Goal: Use online tool/utility: Utilize a website feature to perform a specific function

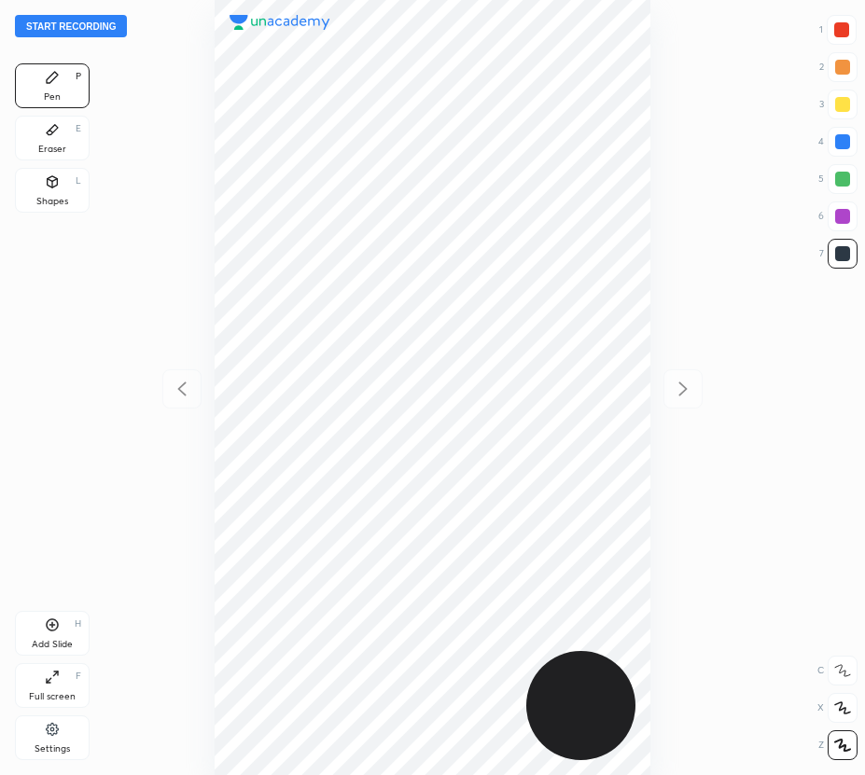
scroll to position [775, 566]
click at [87, 26] on button "Start recording" at bounding box center [71, 26] width 112 height 22
click at [840, 700] on div at bounding box center [842, 708] width 30 height 30
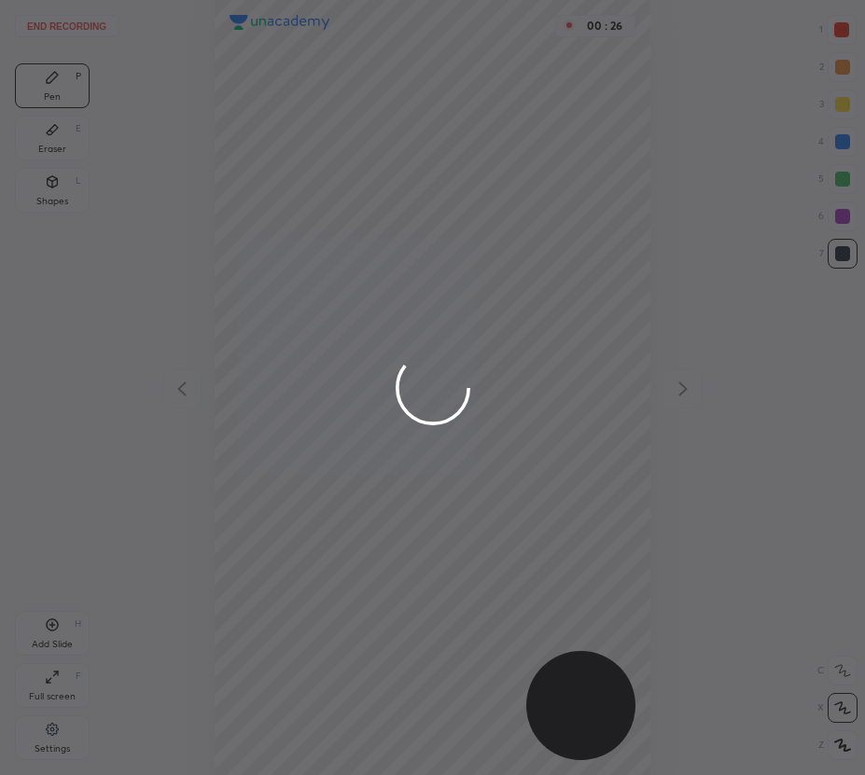
click at [532, 214] on div "End recording 1 2 3 4 5 6 7 R O A L C X Z Erase all C X Z Pen P Eraser E Shapes…" at bounding box center [432, 387] width 865 height 775
drag, startPoint x: 537, startPoint y: 212, endPoint x: 520, endPoint y: 237, distance: 30.8
click at [538, 215] on div at bounding box center [432, 387] width 865 height 775
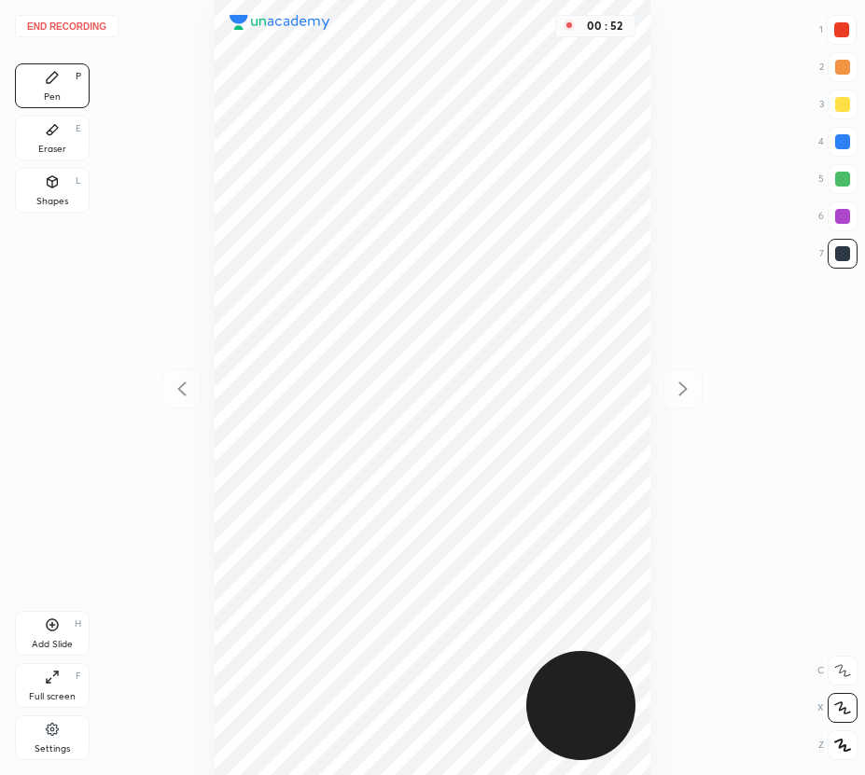
click at [847, 215] on div at bounding box center [842, 216] width 15 height 15
click at [50, 630] on icon at bounding box center [53, 625] width 12 height 12
click at [195, 386] on div at bounding box center [181, 388] width 39 height 39
click at [683, 381] on icon at bounding box center [683, 389] width 22 height 22
click at [170, 385] on div at bounding box center [181, 388] width 39 height 39
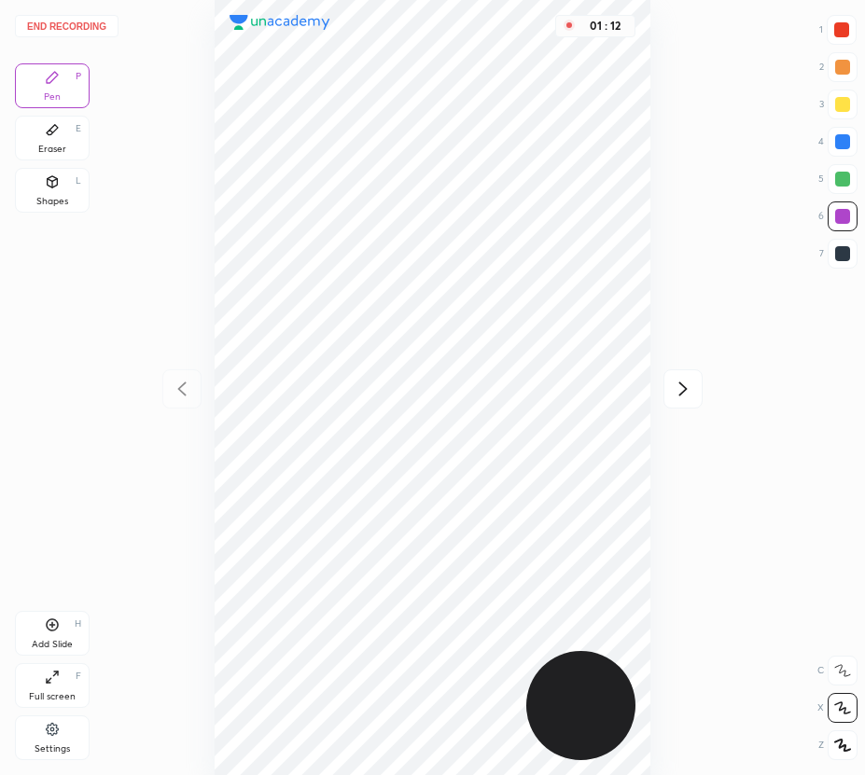
drag, startPoint x: 683, startPoint y: 390, endPoint x: 660, endPoint y: 341, distance: 53.4
click at [685, 390] on icon at bounding box center [683, 388] width 8 height 14
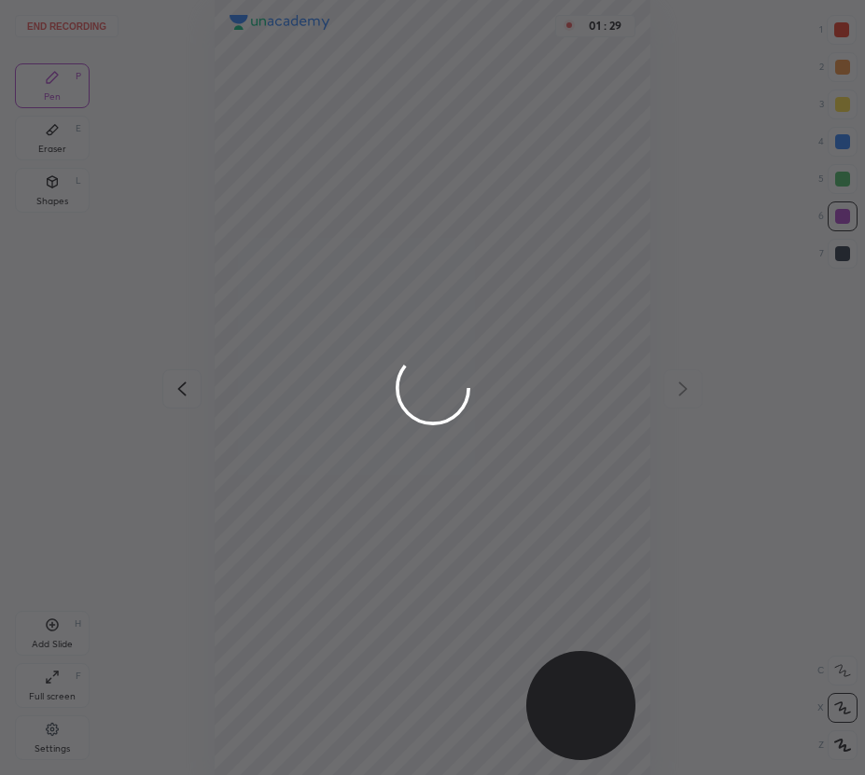
click at [516, 215] on div "End recording 1 2 3 4 5 6 7 R O A L C X Z Erase all C X Z Pen P Eraser E Shapes…" at bounding box center [432, 387] width 865 height 775
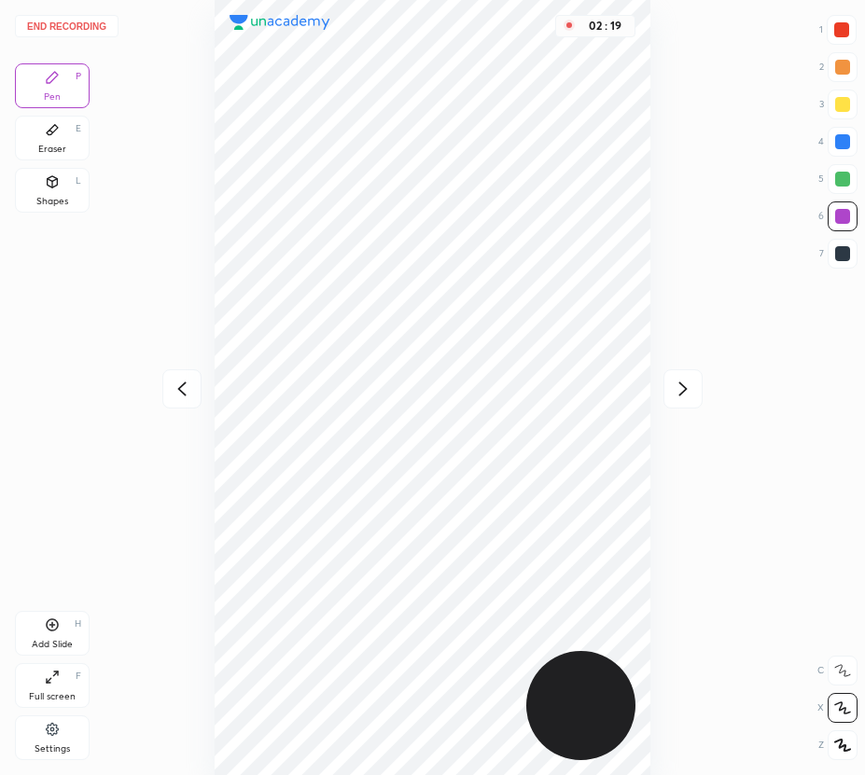
click at [85, 23] on button "End recording" at bounding box center [67, 26] width 104 height 22
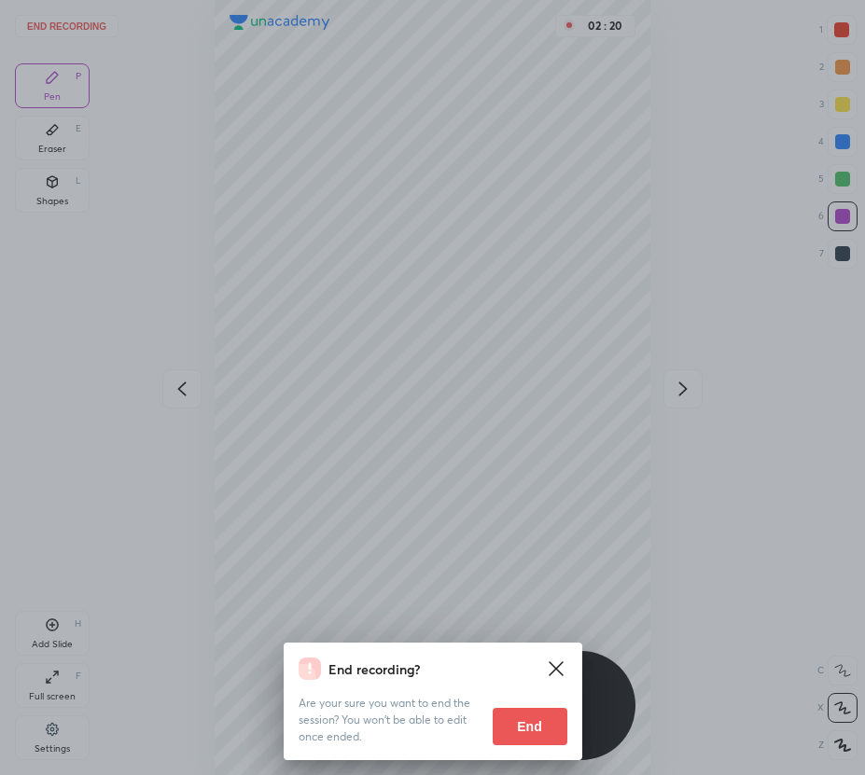
drag, startPoint x: 542, startPoint y: 727, endPoint x: 506, endPoint y: 701, distance: 43.5
click at [542, 725] on button "End" at bounding box center [529, 726] width 75 height 37
